Goal: Task Accomplishment & Management: Manage account settings

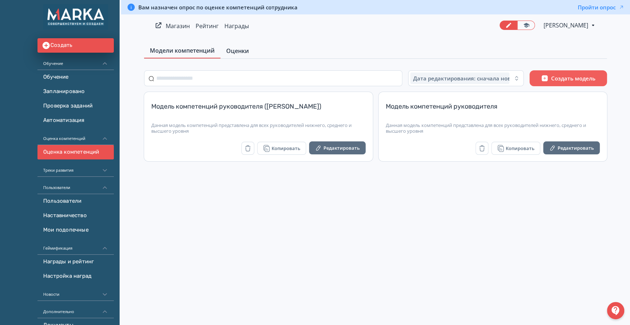
click at [241, 47] on span "Оценки" at bounding box center [237, 50] width 23 height 9
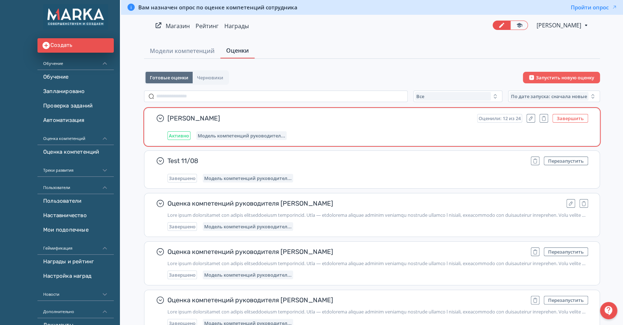
click at [563, 117] on button "Завершить" at bounding box center [571, 118] width 36 height 9
click at [207, 116] on span "[PERSON_NAME]" at bounding box center [347, 118] width 358 height 9
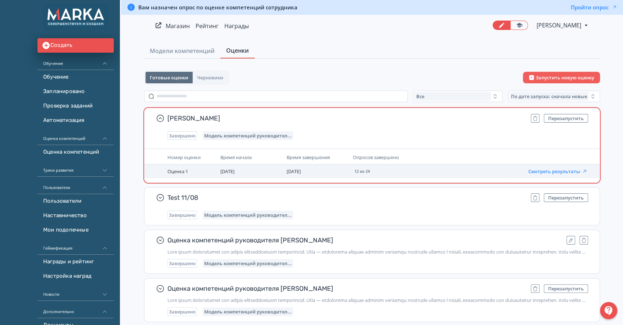
click at [566, 170] on button "Смотреть результаты" at bounding box center [558, 171] width 59 height 6
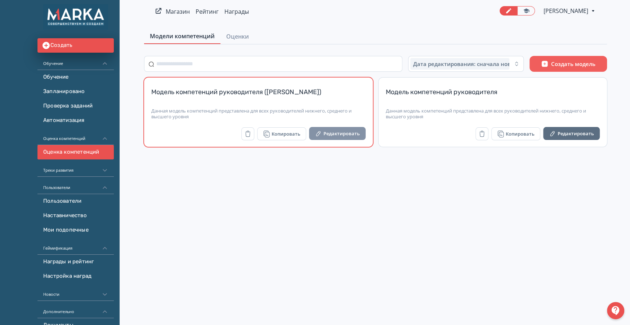
click at [341, 135] on button "Редактировать" at bounding box center [337, 133] width 57 height 13
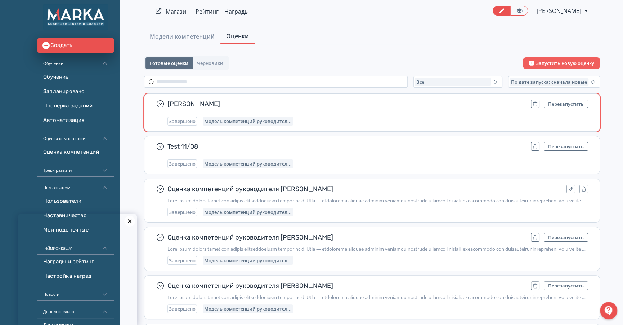
click at [445, 114] on div "Митрофанова Гульчачак Перезапустить Завершено Модель компетенций руководител..." at bounding box center [378, 112] width 421 height 26
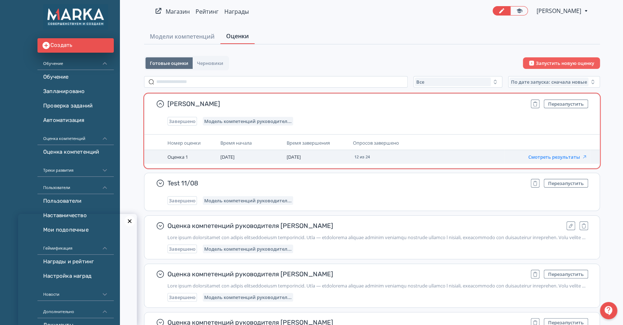
click at [542, 159] on button "Смотреть результаты" at bounding box center [558, 157] width 59 height 6
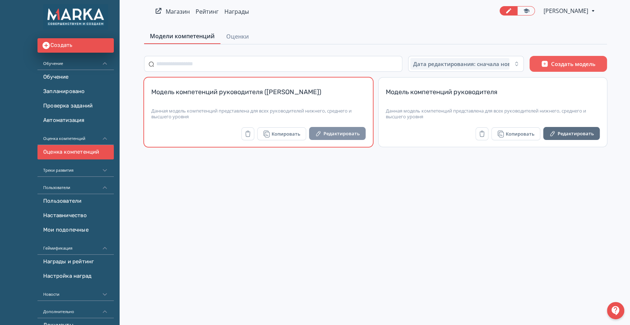
click at [346, 135] on button "Редактировать" at bounding box center [337, 133] width 57 height 13
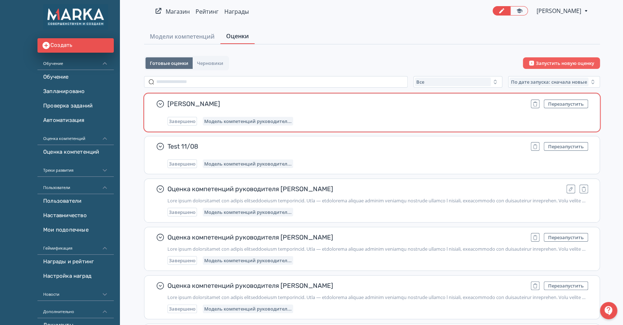
click at [463, 110] on div "[PERSON_NAME] Перезапустить Завершено Модель компетенций руководител..." at bounding box center [378, 112] width 421 height 26
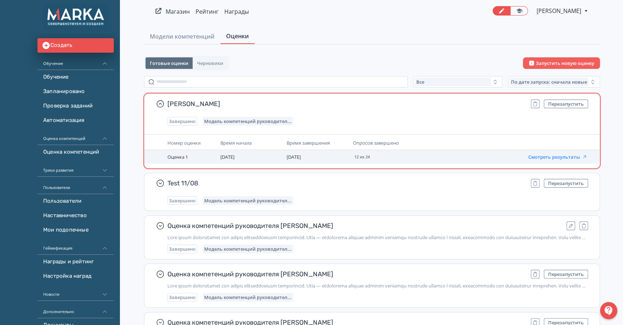
click at [551, 158] on button "Смотреть результаты" at bounding box center [558, 157] width 59 height 6
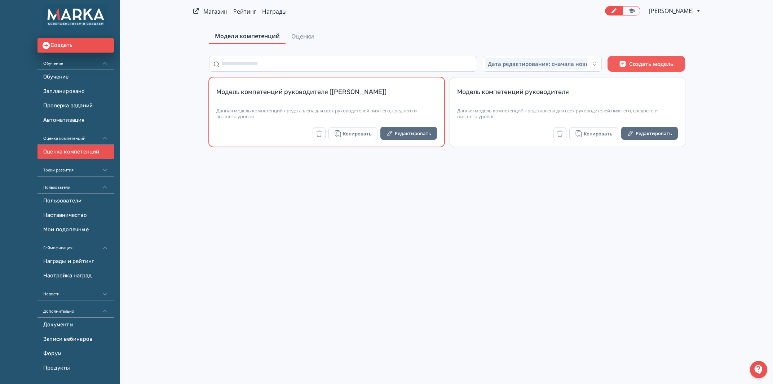
click at [299, 108] on div "Данная модель компетенций представлена для всех руководителей нижнего, среднего…" at bounding box center [326, 114] width 221 height 12
click at [304, 95] on div "Модель компетенций руководителя ([PERSON_NAME])" at bounding box center [326, 96] width 221 height 17
click at [397, 138] on button "Редактировать" at bounding box center [408, 133] width 57 height 13
click at [428, 132] on button "Редактировать" at bounding box center [408, 133] width 57 height 13
click at [414, 135] on button "Редактировать" at bounding box center [408, 133] width 57 height 13
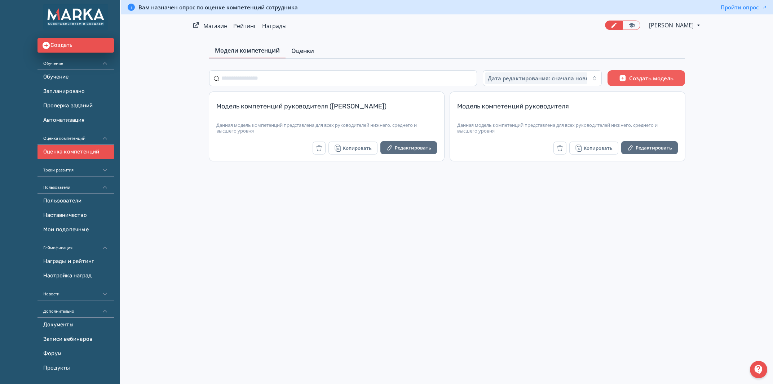
click at [303, 52] on span "Оценки" at bounding box center [302, 50] width 23 height 9
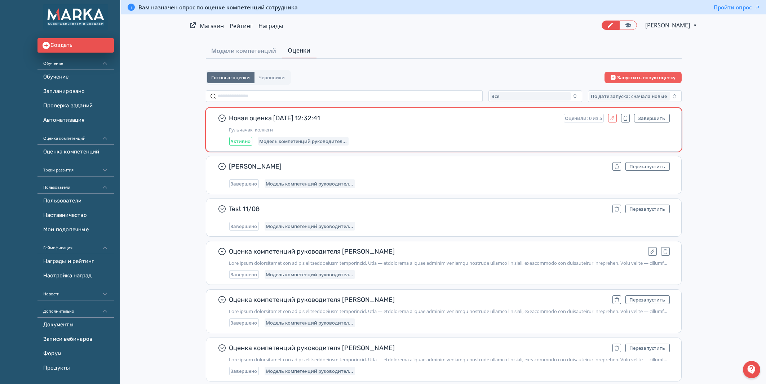
click at [612, 117] on icon "button" at bounding box center [612, 118] width 6 height 6
